Goal: Task Accomplishment & Management: Complete application form

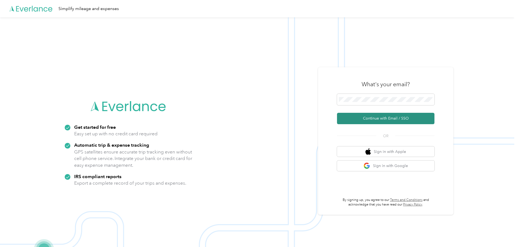
click at [382, 118] on button "Continue with Email / SSO" at bounding box center [386, 118] width 98 height 11
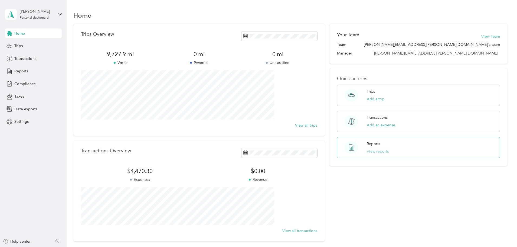
click at [369, 150] on button "View reports" at bounding box center [378, 151] width 22 height 6
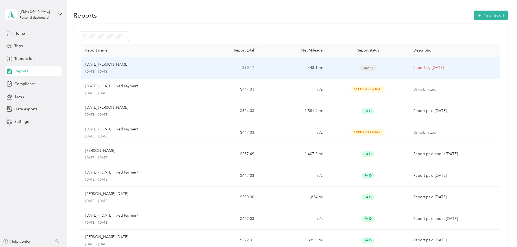
click at [128, 64] on p "[DATE] [PERSON_NAME]" at bounding box center [106, 64] width 43 height 6
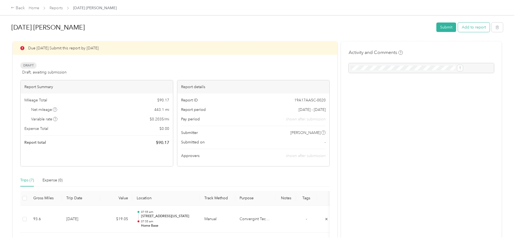
click at [458, 26] on button "Add to report" at bounding box center [474, 26] width 32 height 9
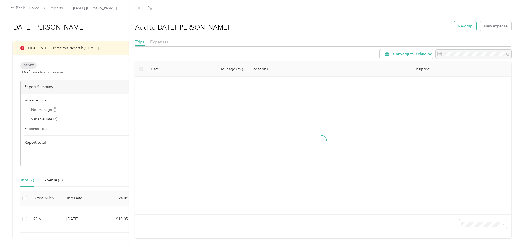
click at [458, 24] on button "New trip" at bounding box center [465, 25] width 22 height 9
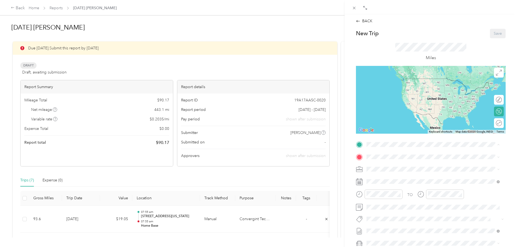
click at [384, 170] on span "[STREET_ADDRESS][PERSON_NAME][US_STATE]" at bounding box center [419, 172] width 84 height 5
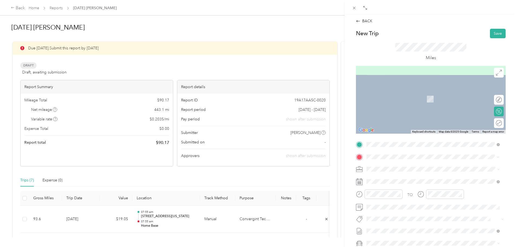
click at [385, 176] on span "[STREET_ADDRESS][US_STATE]" at bounding box center [404, 176] width 54 height 5
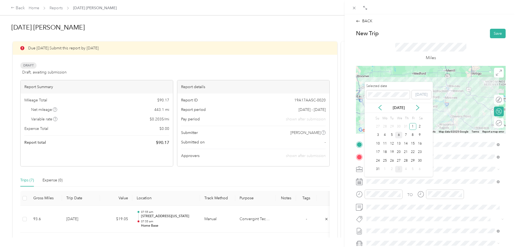
click at [399, 135] on div "6" at bounding box center [398, 135] width 7 height 7
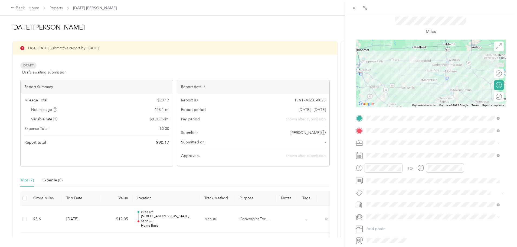
scroll to position [54, 0]
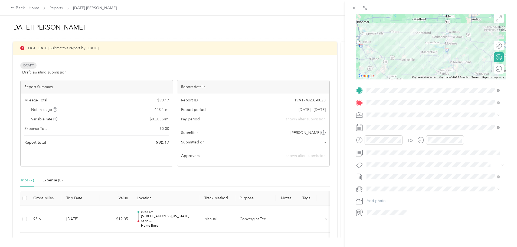
click at [388, 198] on span "Chevrolet Silverado 1500" at bounding box center [391, 196] width 44 height 5
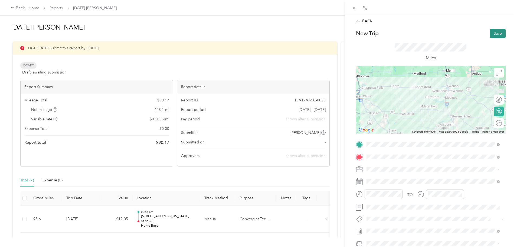
click at [495, 33] on button "Save" at bounding box center [498, 33] width 16 height 9
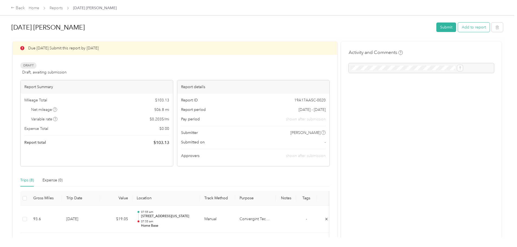
click at [458, 27] on button "Add to report" at bounding box center [474, 26] width 32 height 9
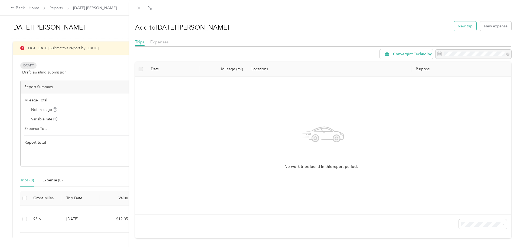
click at [458, 25] on button "New trip" at bounding box center [465, 25] width 22 height 9
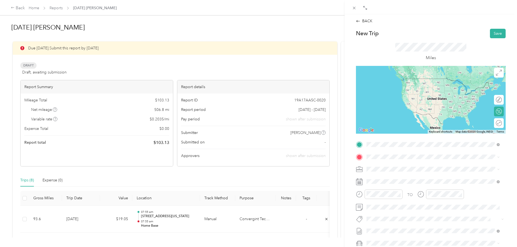
click at [390, 166] on span "[STREET_ADDRESS][US_STATE]" at bounding box center [404, 163] width 54 height 5
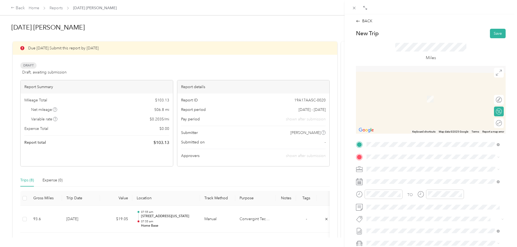
click at [387, 183] on span "[STREET_ADDRESS][PERSON_NAME][US_STATE]" at bounding box center [419, 183] width 84 height 5
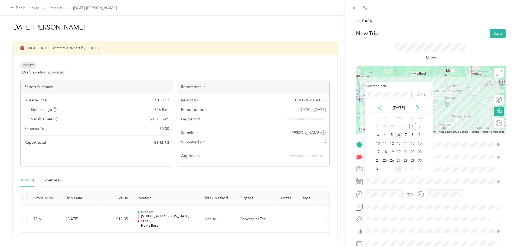
click at [400, 135] on div "6" at bounding box center [398, 135] width 7 height 7
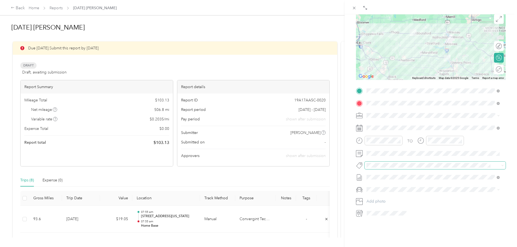
scroll to position [67, 0]
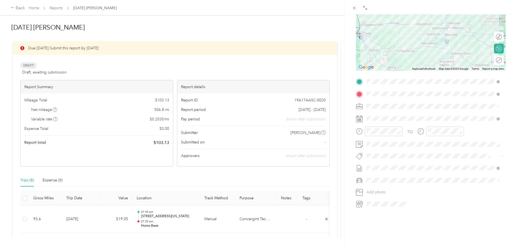
click at [394, 184] on span "Chevrolet Silverado 1500" at bounding box center [391, 185] width 44 height 5
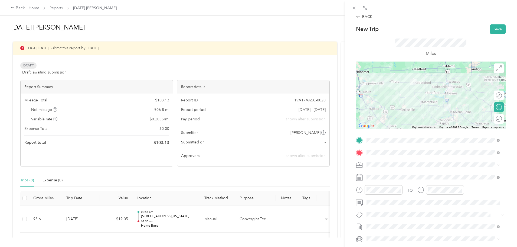
scroll to position [0, 0]
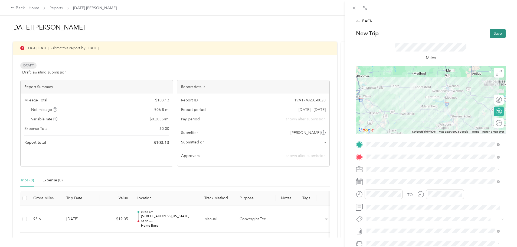
click at [495, 33] on button "Save" at bounding box center [498, 33] width 16 height 9
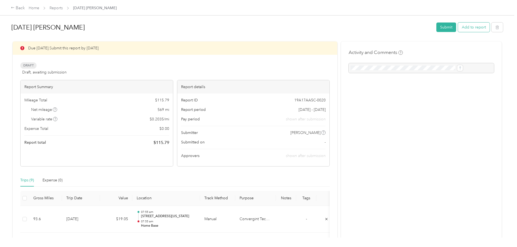
click at [458, 27] on button "Add to report" at bounding box center [474, 26] width 32 height 9
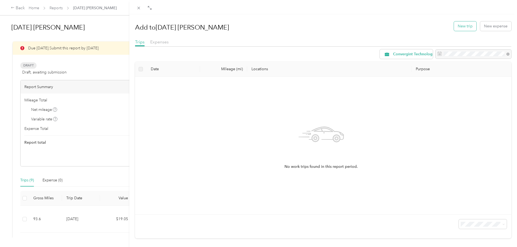
click at [461, 25] on button "New trip" at bounding box center [465, 25] width 22 height 9
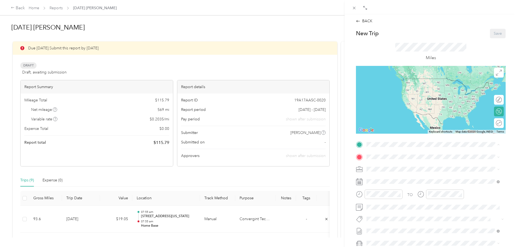
click at [385, 169] on div "Home Base [STREET_ADDRESS][PERSON_NAME][US_STATE]" at bounding box center [419, 168] width 84 height 11
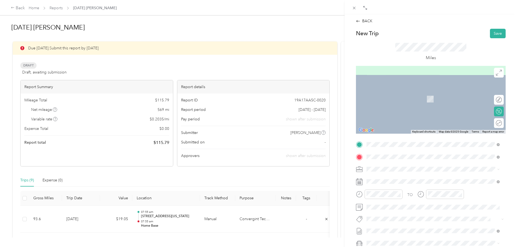
click at [389, 178] on span "[STREET_ADDRESS][PERSON_NAME][US_STATE]" at bounding box center [419, 176] width 84 height 5
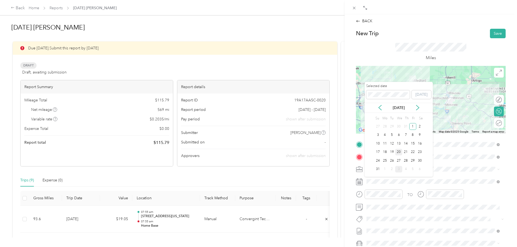
click at [398, 152] on div "20" at bounding box center [398, 152] width 7 height 7
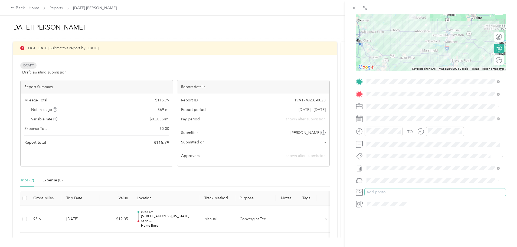
scroll to position [67, 0]
click at [385, 183] on span "Chevrolet Silverado 1500" at bounding box center [391, 185] width 44 height 5
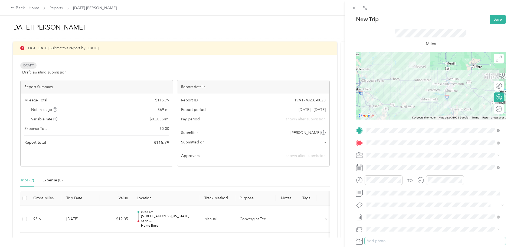
scroll to position [13, 0]
click at [505, 151] on form "New Trip Save This trip cannot be edited because it is either under review, app…" at bounding box center [431, 137] width 161 height 242
click at [494, 20] on button "Save" at bounding box center [498, 20] width 16 height 9
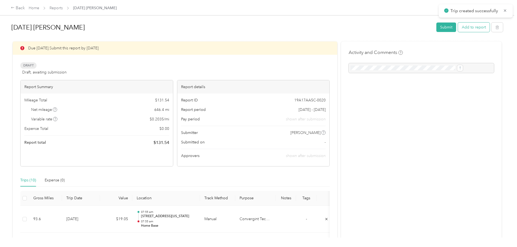
click at [458, 25] on button "Add to report" at bounding box center [474, 26] width 32 height 9
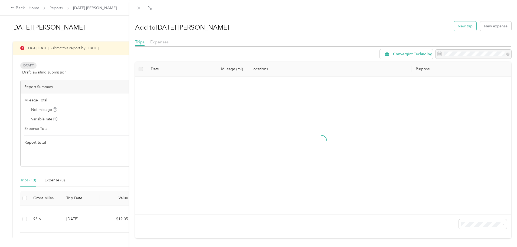
click at [462, 26] on button "New trip" at bounding box center [465, 25] width 22 height 9
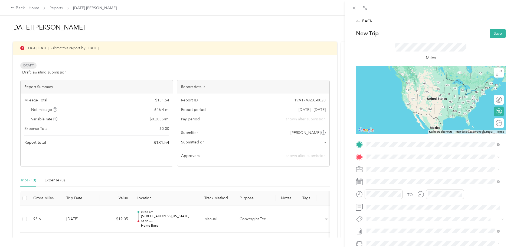
click at [385, 166] on span "[STREET_ADDRESS][PERSON_NAME][US_STATE]" at bounding box center [419, 163] width 84 height 5
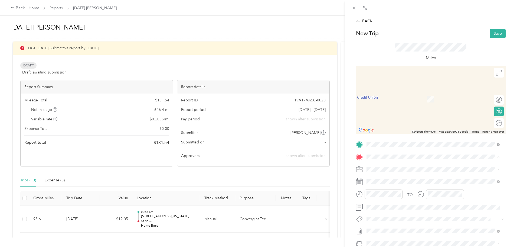
click at [382, 185] on span "[STREET_ADDRESS][PERSON_NAME][US_STATE]" at bounding box center [419, 184] width 84 height 5
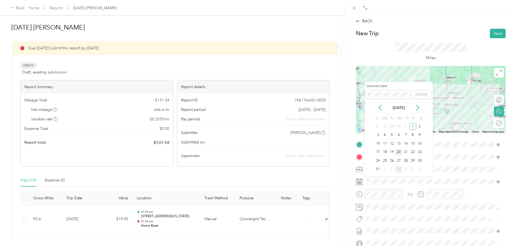
click at [399, 150] on div "20" at bounding box center [398, 152] width 7 height 7
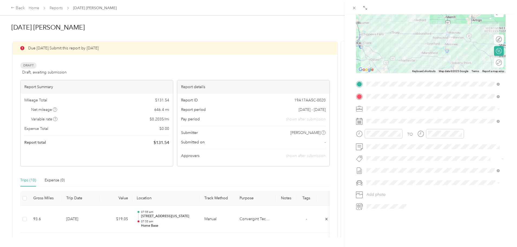
scroll to position [67, 0]
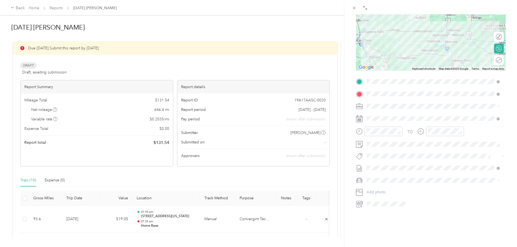
click at [384, 186] on span "Chevrolet Silverado 1500" at bounding box center [391, 185] width 44 height 5
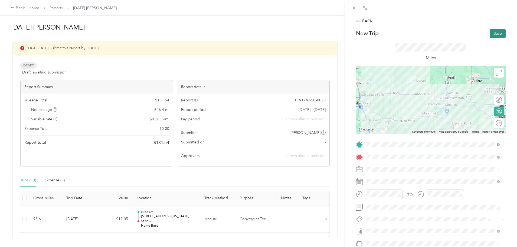
click at [494, 34] on button "Save" at bounding box center [498, 33] width 16 height 9
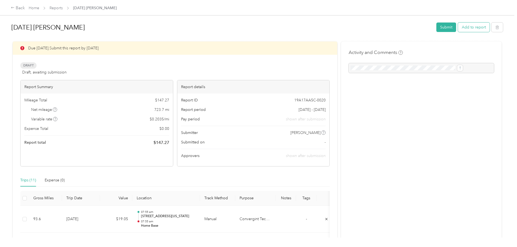
click at [458, 25] on button "Add to report" at bounding box center [474, 26] width 32 height 9
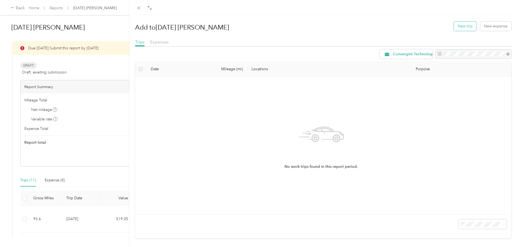
click at [462, 26] on button "New trip" at bounding box center [465, 25] width 22 height 9
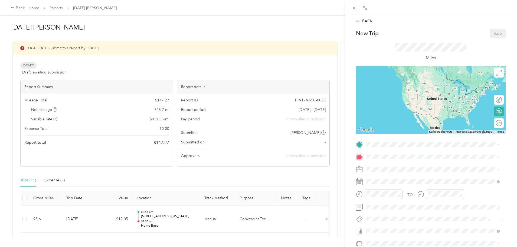
click at [390, 169] on div "Home Base [STREET_ADDRESS][PERSON_NAME][US_STATE]" at bounding box center [419, 168] width 84 height 11
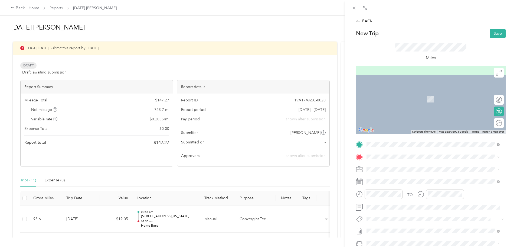
click at [390, 178] on span "[STREET_ADDRESS][US_STATE]" at bounding box center [404, 175] width 54 height 5
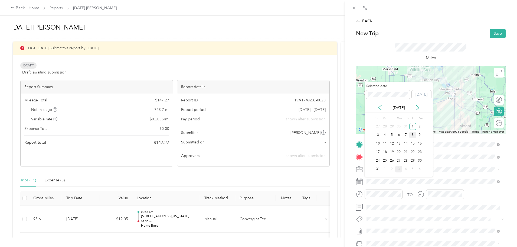
click at [413, 135] on div "8" at bounding box center [413, 135] width 7 height 7
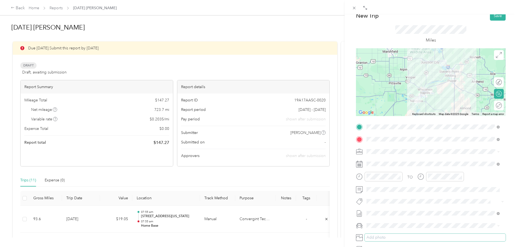
scroll to position [27, 0]
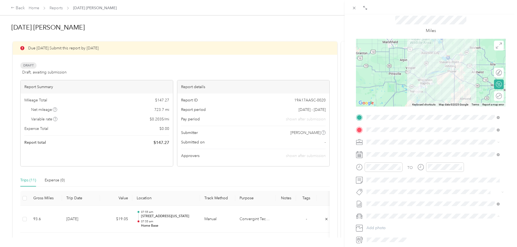
click at [386, 225] on span "Chevrolet Silverado 1500" at bounding box center [391, 225] width 44 height 5
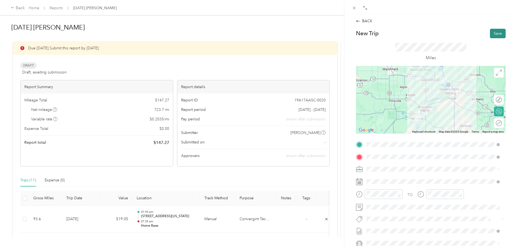
click at [494, 33] on button "Save" at bounding box center [498, 33] width 16 height 9
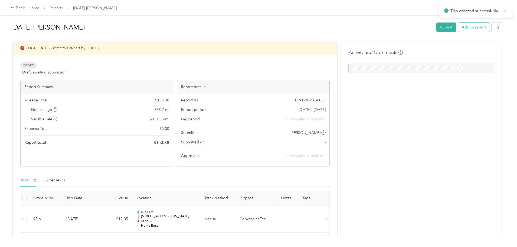
click at [458, 27] on button "Add to report" at bounding box center [474, 26] width 32 height 9
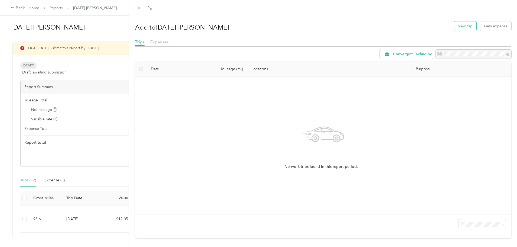
click at [461, 25] on button "New trip" at bounding box center [465, 25] width 22 height 9
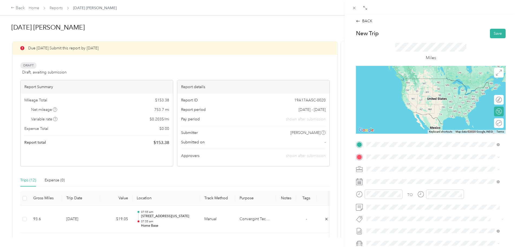
click at [387, 166] on span "[STREET_ADDRESS][US_STATE]" at bounding box center [404, 163] width 54 height 5
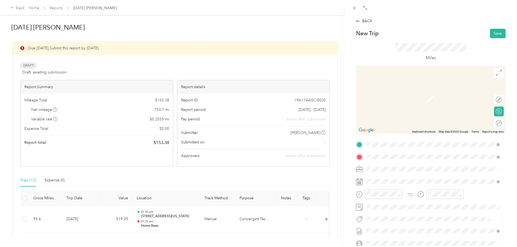
click at [400, 179] on span "[STREET_ADDRESS][US_STATE]" at bounding box center [404, 176] width 54 height 5
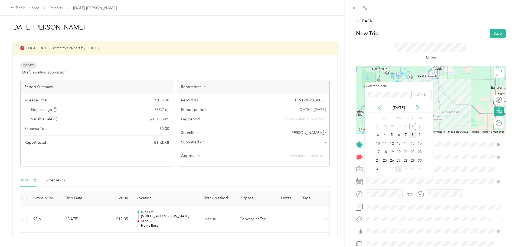
click at [413, 134] on div "8" at bounding box center [413, 135] width 7 height 7
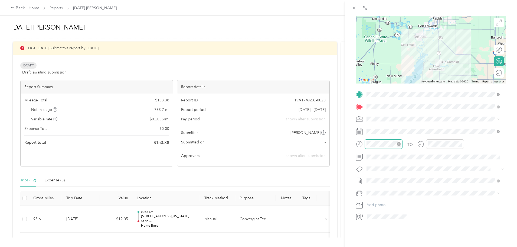
scroll to position [54, 0]
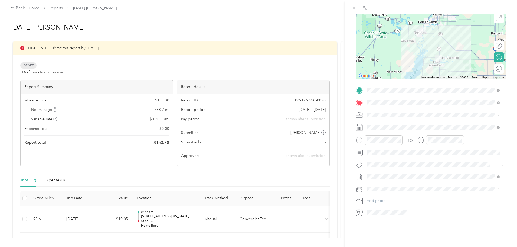
click at [381, 197] on span "Chevrolet Silverado 1500" at bounding box center [391, 198] width 44 height 5
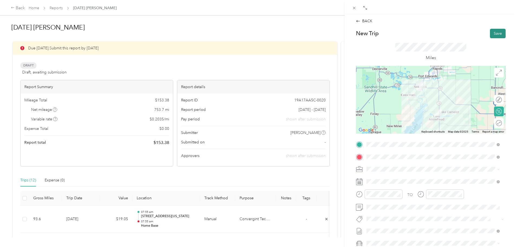
click at [496, 34] on button "Save" at bounding box center [498, 33] width 16 height 9
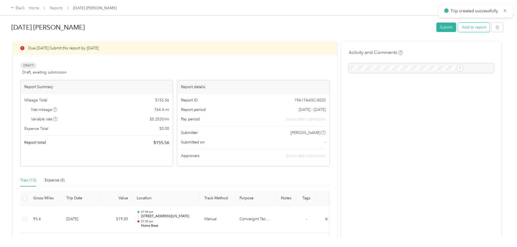
click at [458, 27] on button "Add to report" at bounding box center [474, 26] width 32 height 9
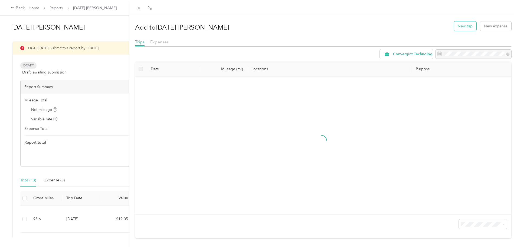
click at [459, 25] on button "New trip" at bounding box center [465, 25] width 22 height 9
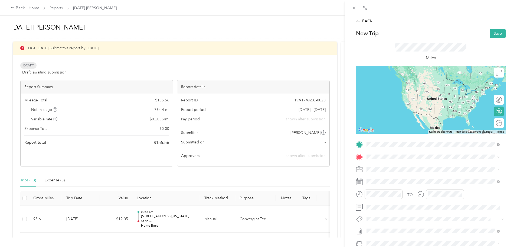
click at [401, 166] on span "[STREET_ADDRESS][US_STATE]" at bounding box center [404, 163] width 54 height 5
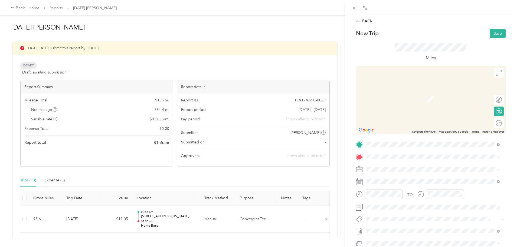
click at [381, 186] on div "Home Base [STREET_ADDRESS][PERSON_NAME][US_STATE]" at bounding box center [419, 180] width 84 height 11
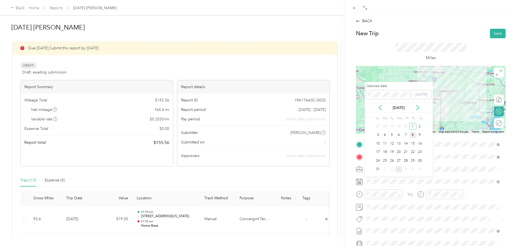
click at [412, 135] on div "8" at bounding box center [413, 135] width 7 height 7
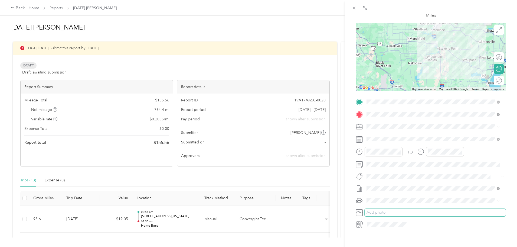
scroll to position [54, 0]
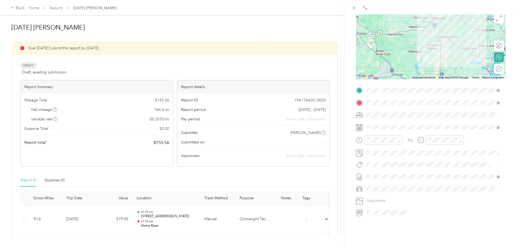
click at [382, 196] on span "Chevrolet Silverado 1500" at bounding box center [391, 196] width 44 height 5
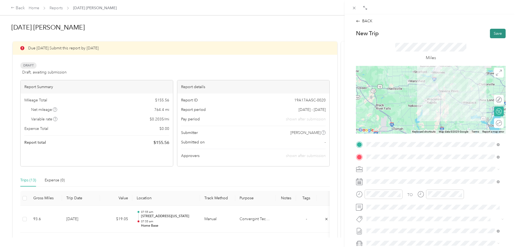
click at [497, 32] on button "Save" at bounding box center [498, 33] width 16 height 9
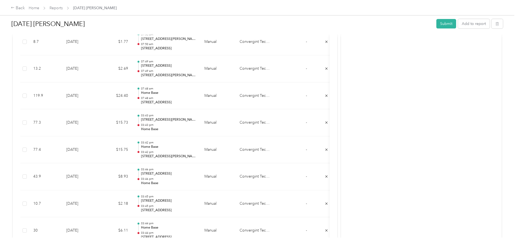
scroll to position [255, 0]
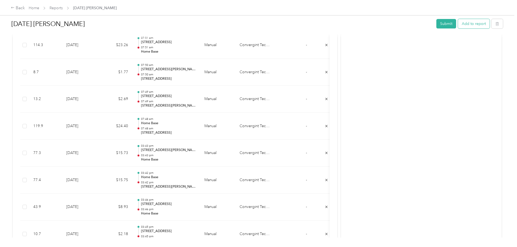
click at [458, 23] on button "Add to report" at bounding box center [474, 23] width 32 height 9
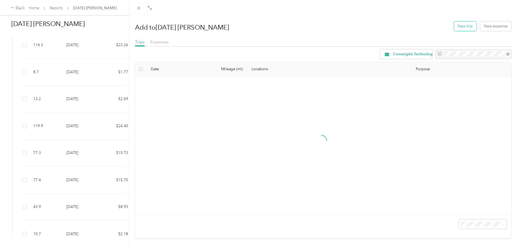
click at [459, 26] on button "New trip" at bounding box center [465, 25] width 22 height 9
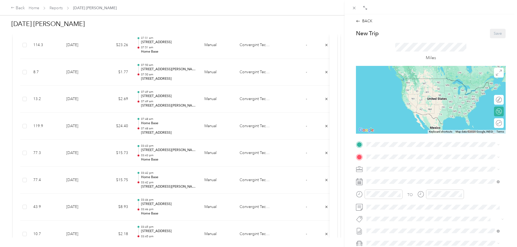
click at [386, 172] on span "[STREET_ADDRESS][PERSON_NAME][US_STATE]" at bounding box center [419, 171] width 84 height 5
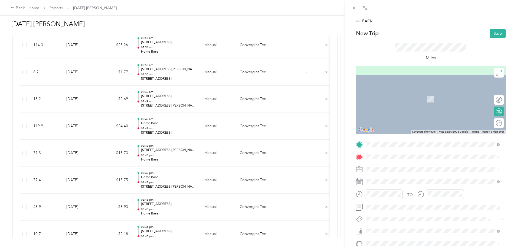
click at [391, 177] on span "[STREET_ADDRESS][US_STATE]" at bounding box center [404, 174] width 54 height 5
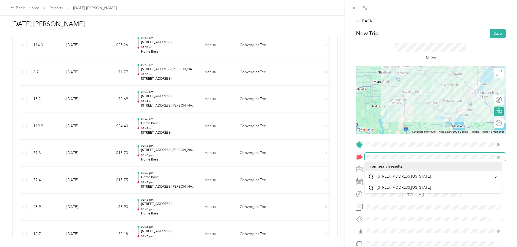
click at [483, 160] on span at bounding box center [435, 157] width 141 height 9
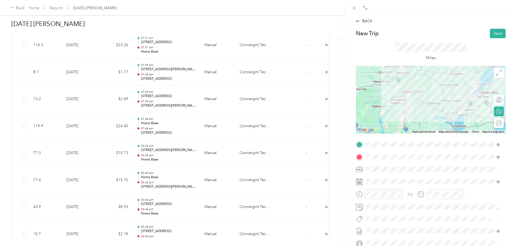
click at [507, 181] on form "New Trip Save This trip cannot be edited because it is either under review, app…" at bounding box center [431, 150] width 161 height 242
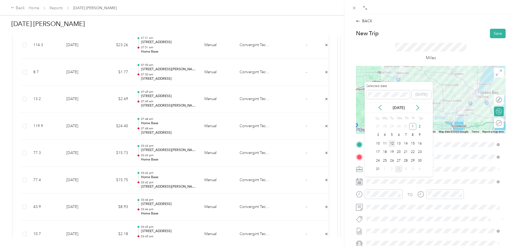
click at [392, 144] on div "12" at bounding box center [392, 143] width 7 height 7
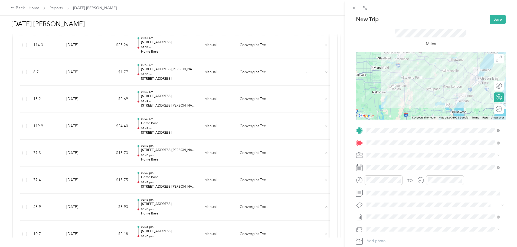
scroll to position [54, 0]
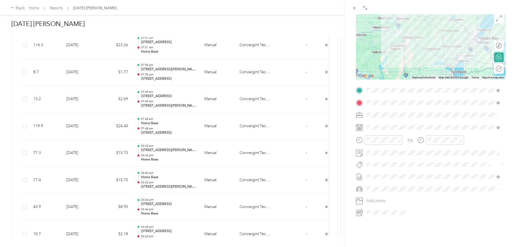
click at [389, 196] on span "Chevrolet Silverado 1500" at bounding box center [391, 198] width 44 height 5
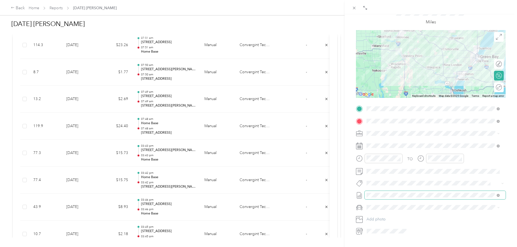
scroll to position [0, 0]
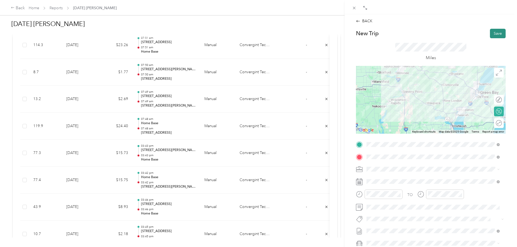
click at [495, 31] on button "Save" at bounding box center [498, 33] width 16 height 9
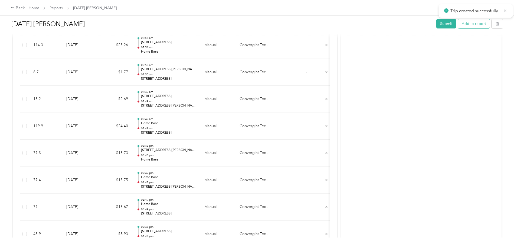
click at [458, 22] on button "Add to report" at bounding box center [474, 23] width 32 height 9
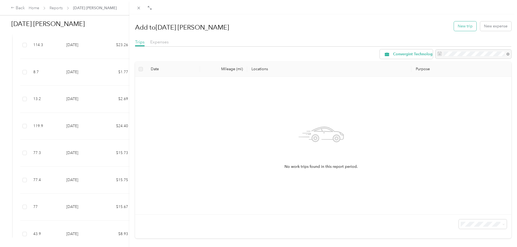
click at [458, 27] on button "New trip" at bounding box center [465, 25] width 22 height 9
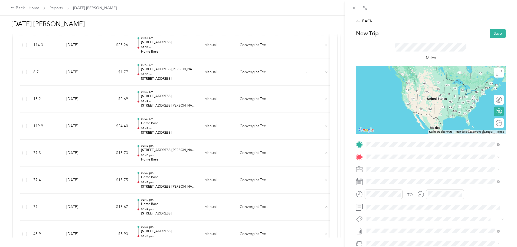
click at [387, 166] on span "[STREET_ADDRESS][US_STATE]" at bounding box center [404, 163] width 54 height 5
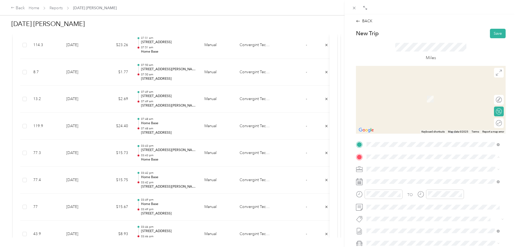
click at [387, 182] on span "[STREET_ADDRESS][PERSON_NAME][US_STATE]" at bounding box center [419, 184] width 84 height 5
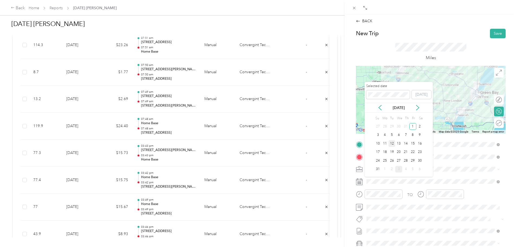
click at [391, 144] on div "12" at bounding box center [392, 143] width 7 height 7
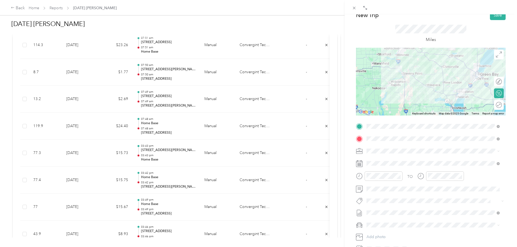
scroll to position [67, 0]
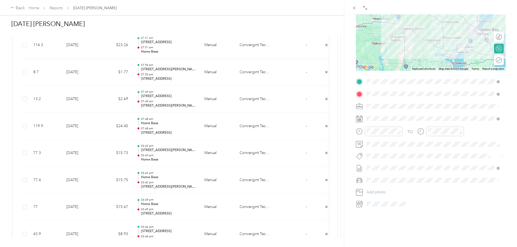
click at [379, 184] on span "Chevrolet Silverado 1500" at bounding box center [391, 185] width 44 height 5
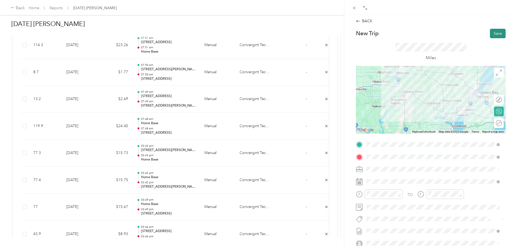
click at [491, 35] on button "Save" at bounding box center [498, 33] width 16 height 9
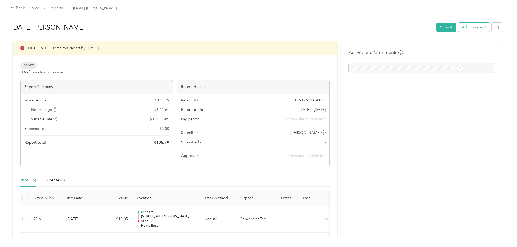
click at [458, 27] on button "Add to report" at bounding box center [474, 26] width 32 height 9
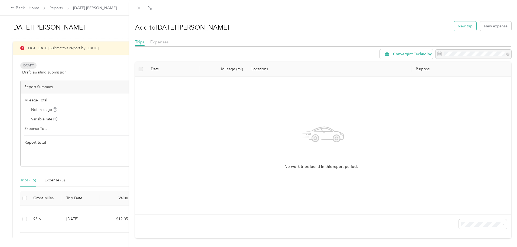
click at [464, 26] on button "New trip" at bounding box center [465, 25] width 22 height 9
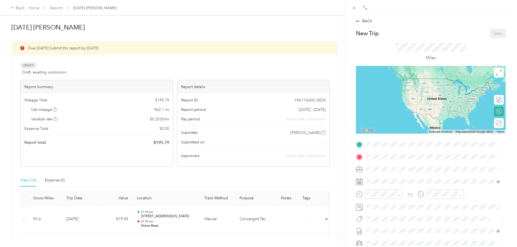
click at [381, 171] on span "[STREET_ADDRESS][PERSON_NAME][US_STATE]" at bounding box center [419, 172] width 84 height 5
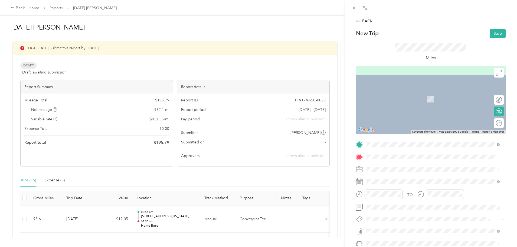
click at [391, 177] on span "[STREET_ADDRESS][US_STATE]" at bounding box center [404, 176] width 54 height 5
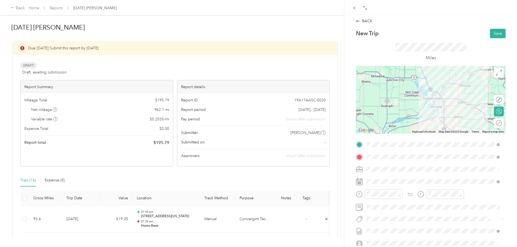
click at [504, 178] on form "New Trip Save This trip cannot be edited because it is either under review, app…" at bounding box center [431, 150] width 161 height 242
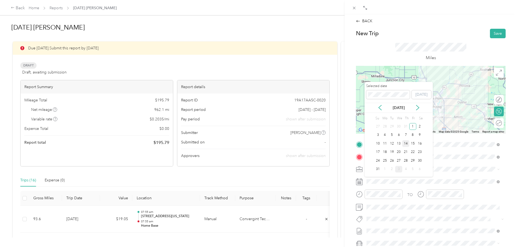
click at [406, 143] on div "14" at bounding box center [406, 143] width 7 height 7
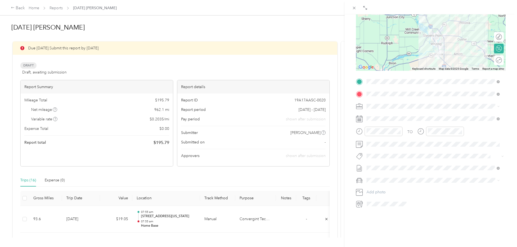
scroll to position [67, 0]
click at [380, 185] on span "Chevrolet Silverado 1500" at bounding box center [391, 185] width 44 height 5
click at [403, 211] on div "BACK New Trip Save This trip cannot be edited because it is either under review…" at bounding box center [431, 137] width 173 height 247
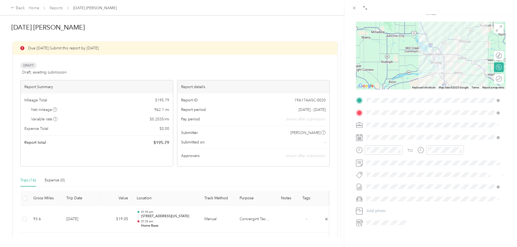
scroll to position [0, 0]
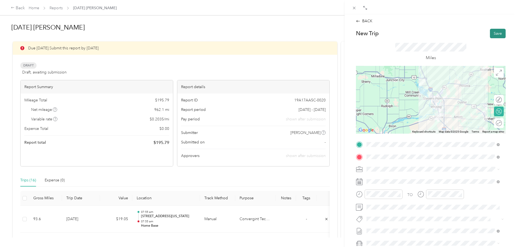
click at [496, 31] on button "Save" at bounding box center [498, 33] width 16 height 9
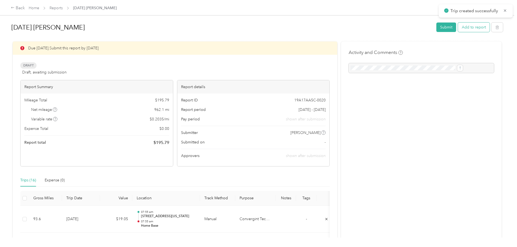
click at [458, 27] on button "Add to report" at bounding box center [474, 26] width 32 height 9
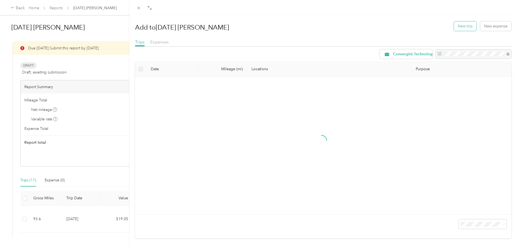
click at [460, 26] on button "New trip" at bounding box center [465, 25] width 22 height 9
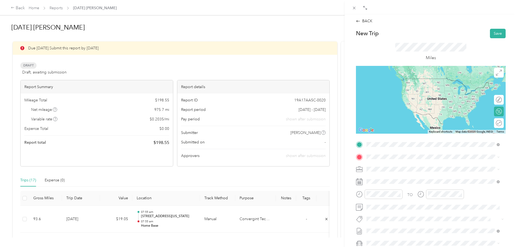
click at [384, 166] on span "[STREET_ADDRESS][US_STATE]" at bounding box center [404, 163] width 54 height 5
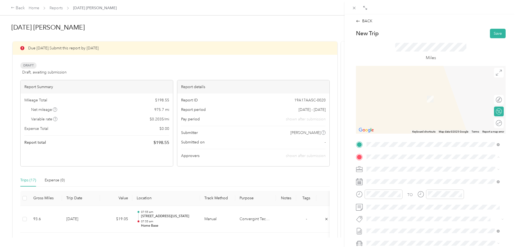
click at [385, 181] on div "Home Base [STREET_ADDRESS][PERSON_NAME][US_STATE]" at bounding box center [419, 181] width 84 height 11
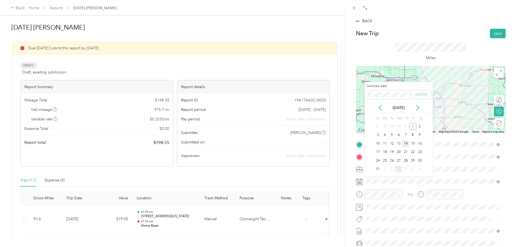
click at [407, 144] on div "14" at bounding box center [406, 143] width 7 height 7
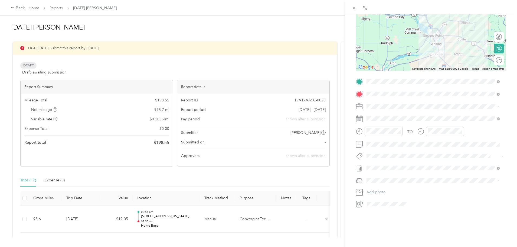
scroll to position [67, 0]
click at [379, 184] on span "Chevrolet Silverado 1500" at bounding box center [391, 184] width 44 height 5
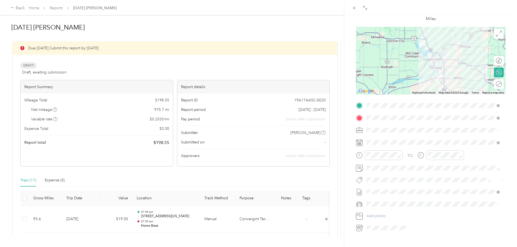
scroll to position [0, 0]
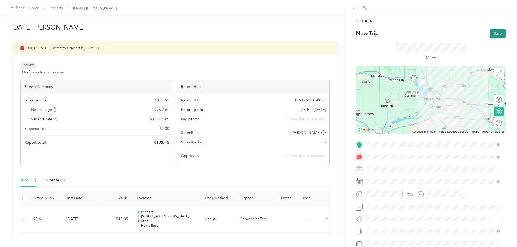
click at [494, 32] on button "Save" at bounding box center [498, 33] width 16 height 9
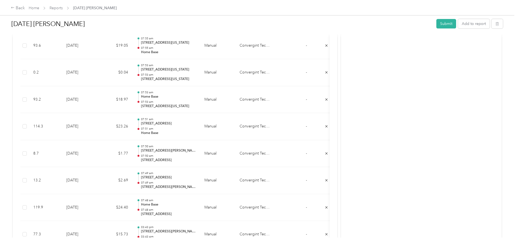
scroll to position [173, 0]
click at [437, 23] on button "Submit" at bounding box center [447, 23] width 20 height 9
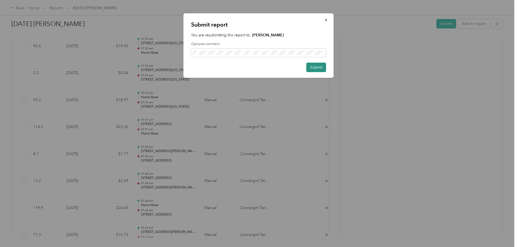
click at [313, 67] on button "Submit" at bounding box center [317, 67] width 20 height 9
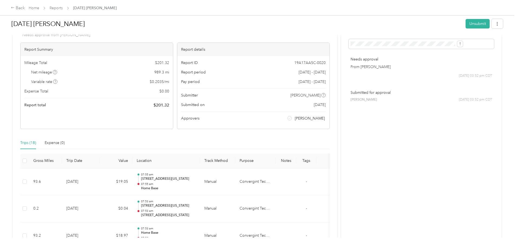
scroll to position [0, 0]
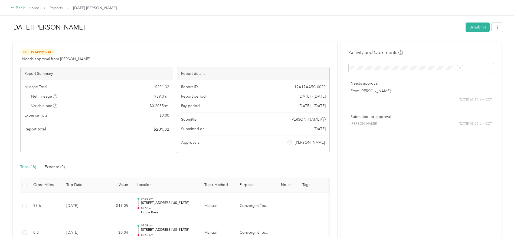
click at [25, 8] on div "Back" at bounding box center [18, 8] width 14 height 7
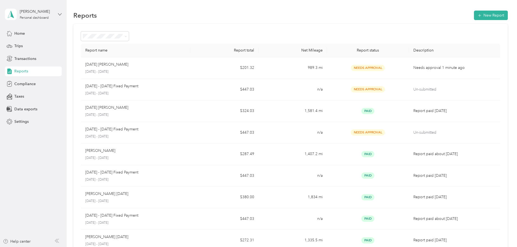
click at [59, 14] on icon at bounding box center [60, 14] width 4 height 4
click at [30, 44] on div "Log out" at bounding box center [20, 44] width 21 height 6
